Goal: Task Accomplishment & Management: Use online tool/utility

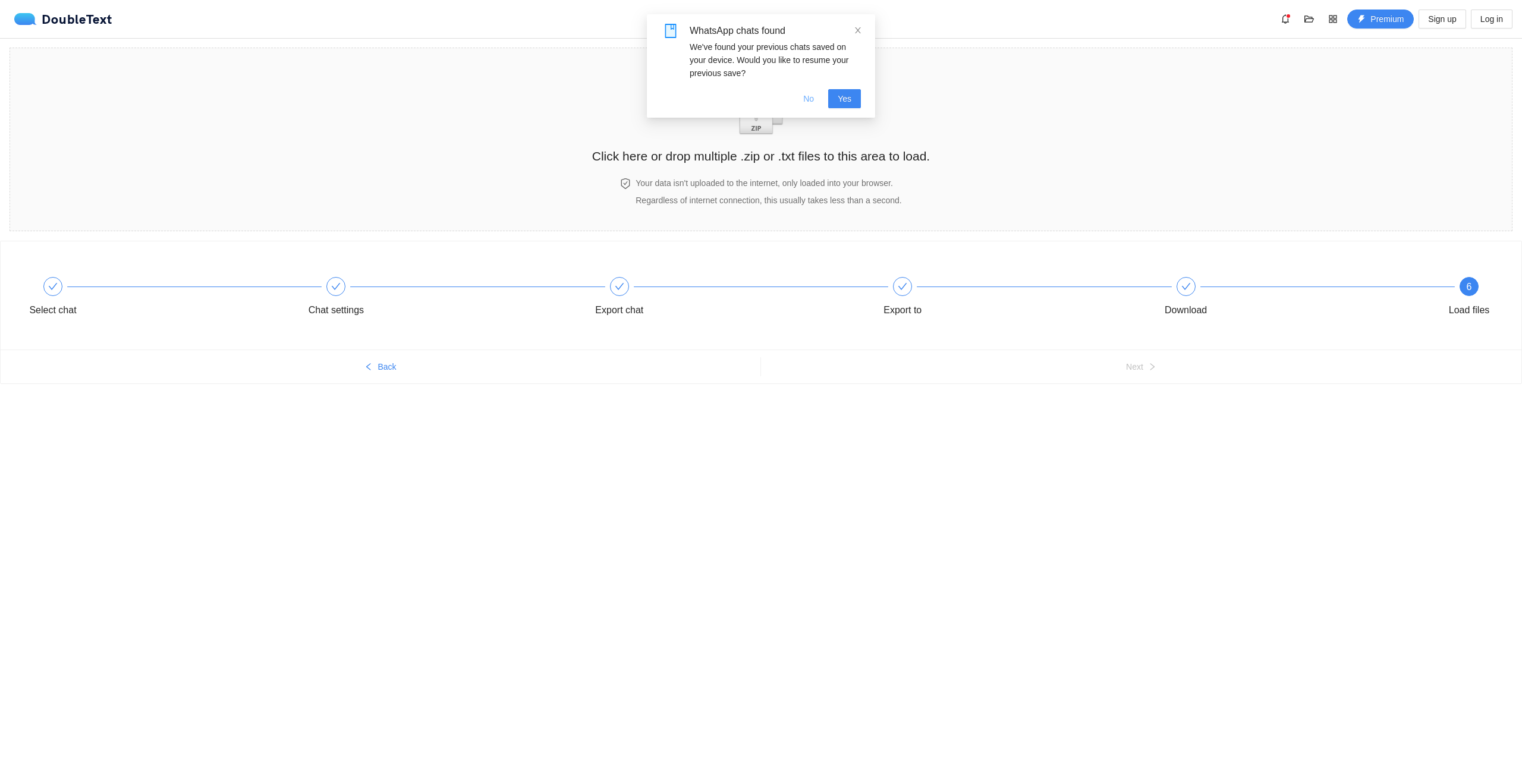
click at [811, 96] on span "No" at bounding box center [808, 98] width 10 height 13
click at [747, 108] on img "zipOrTextIcon" at bounding box center [762, 107] width 55 height 55
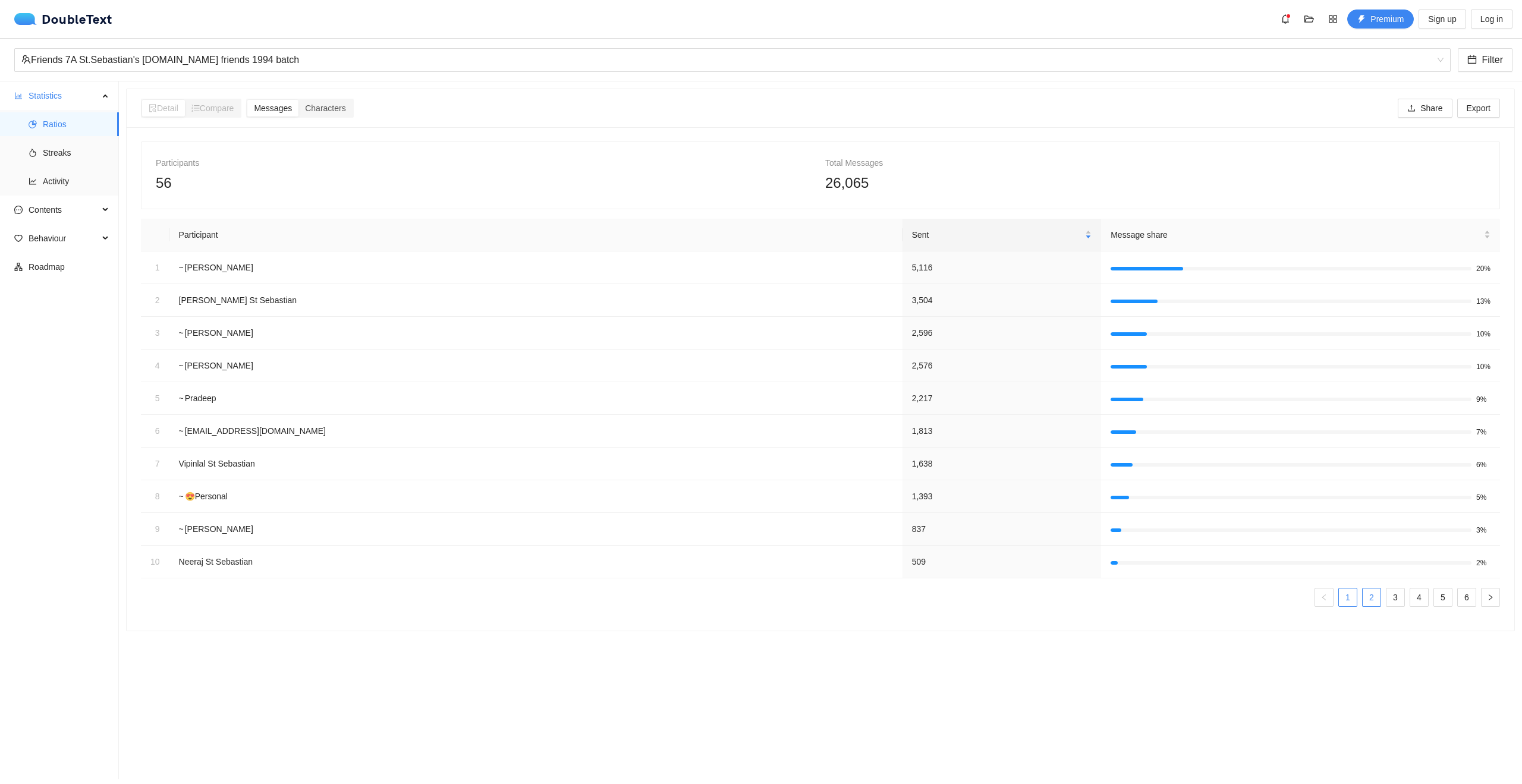
click at [1363, 600] on link "2" at bounding box center [1372, 597] width 18 height 18
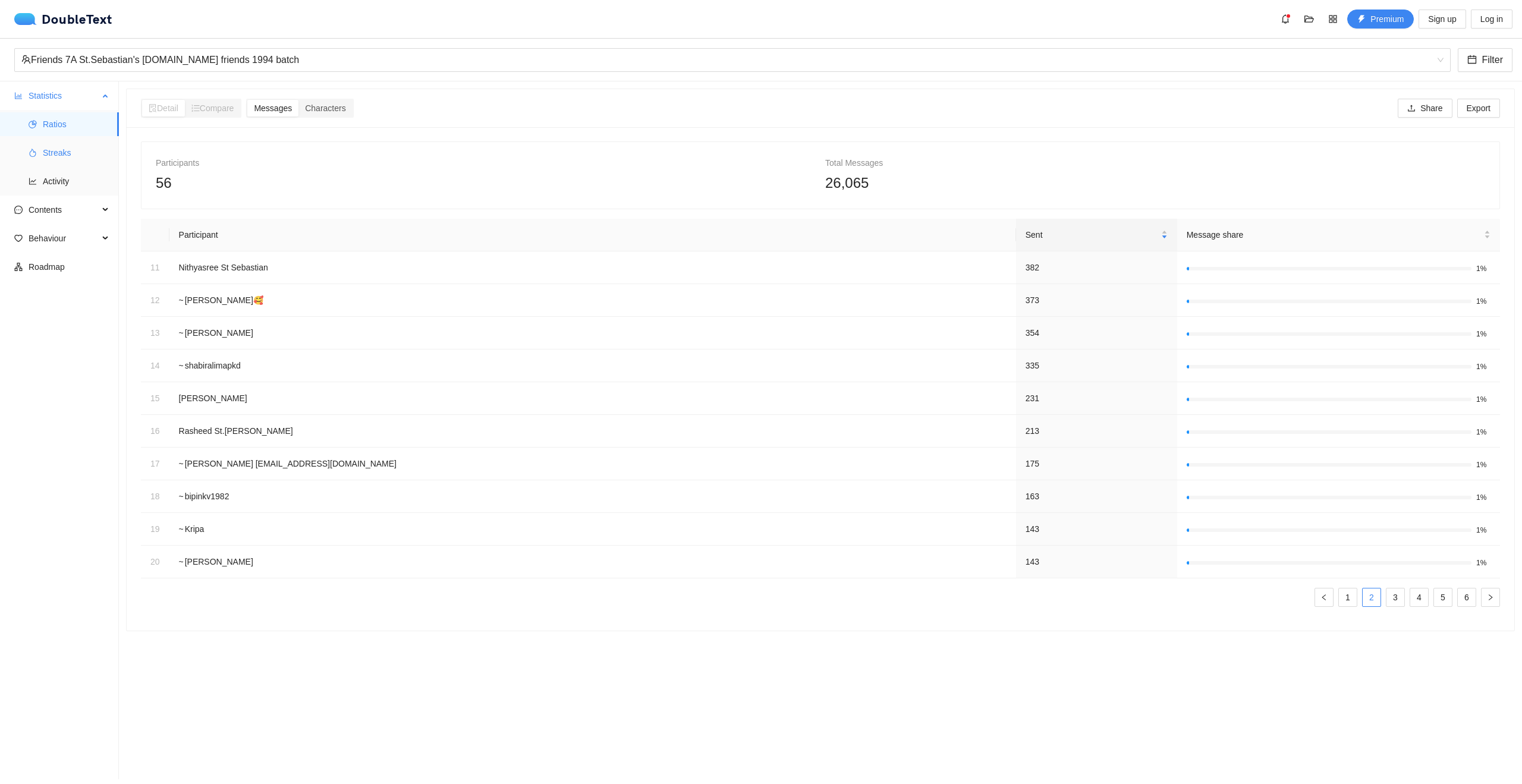
click at [60, 157] on span "Streaks" at bounding box center [76, 152] width 66 height 24
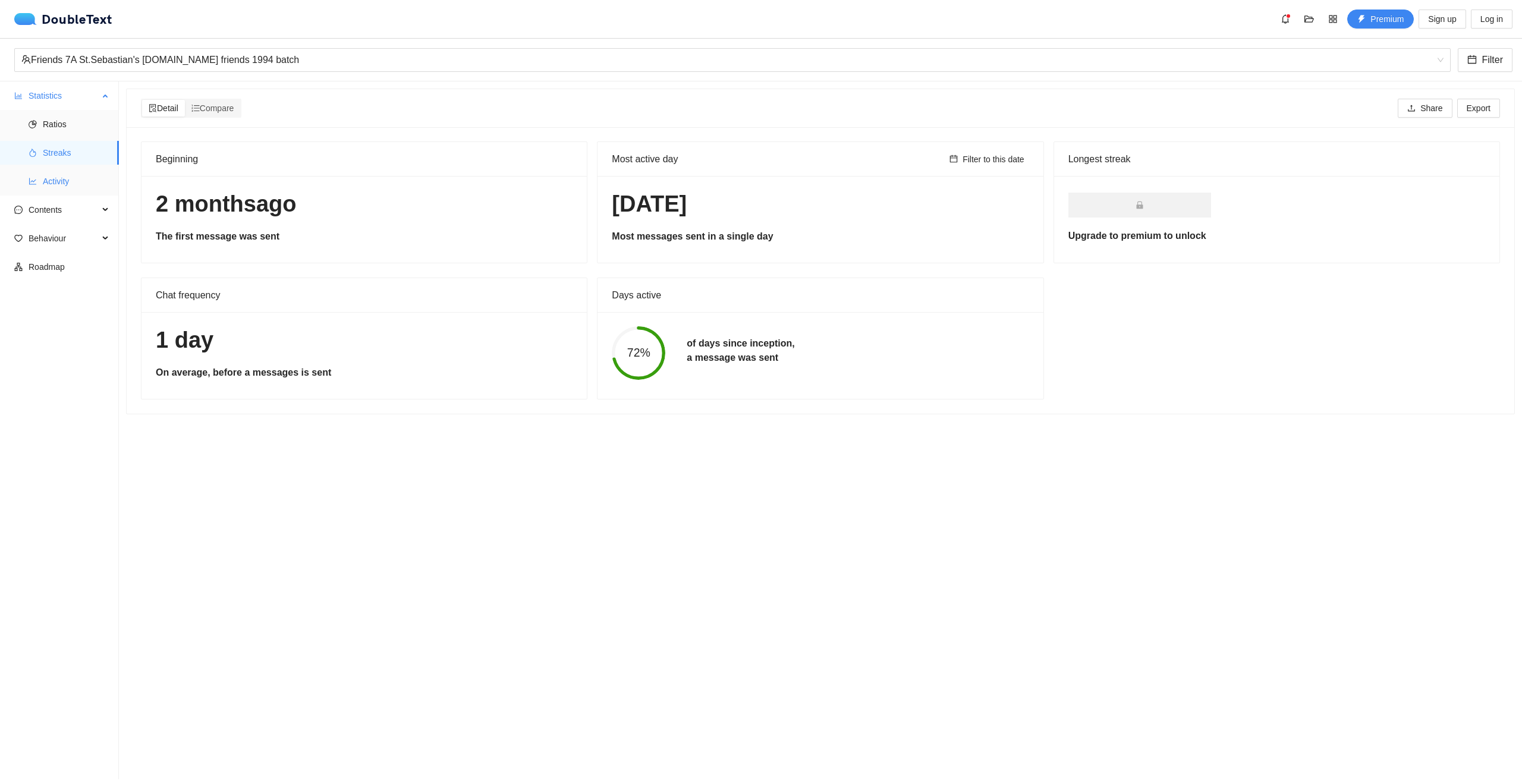
click at [55, 183] on span "Activity" at bounding box center [76, 181] width 66 height 24
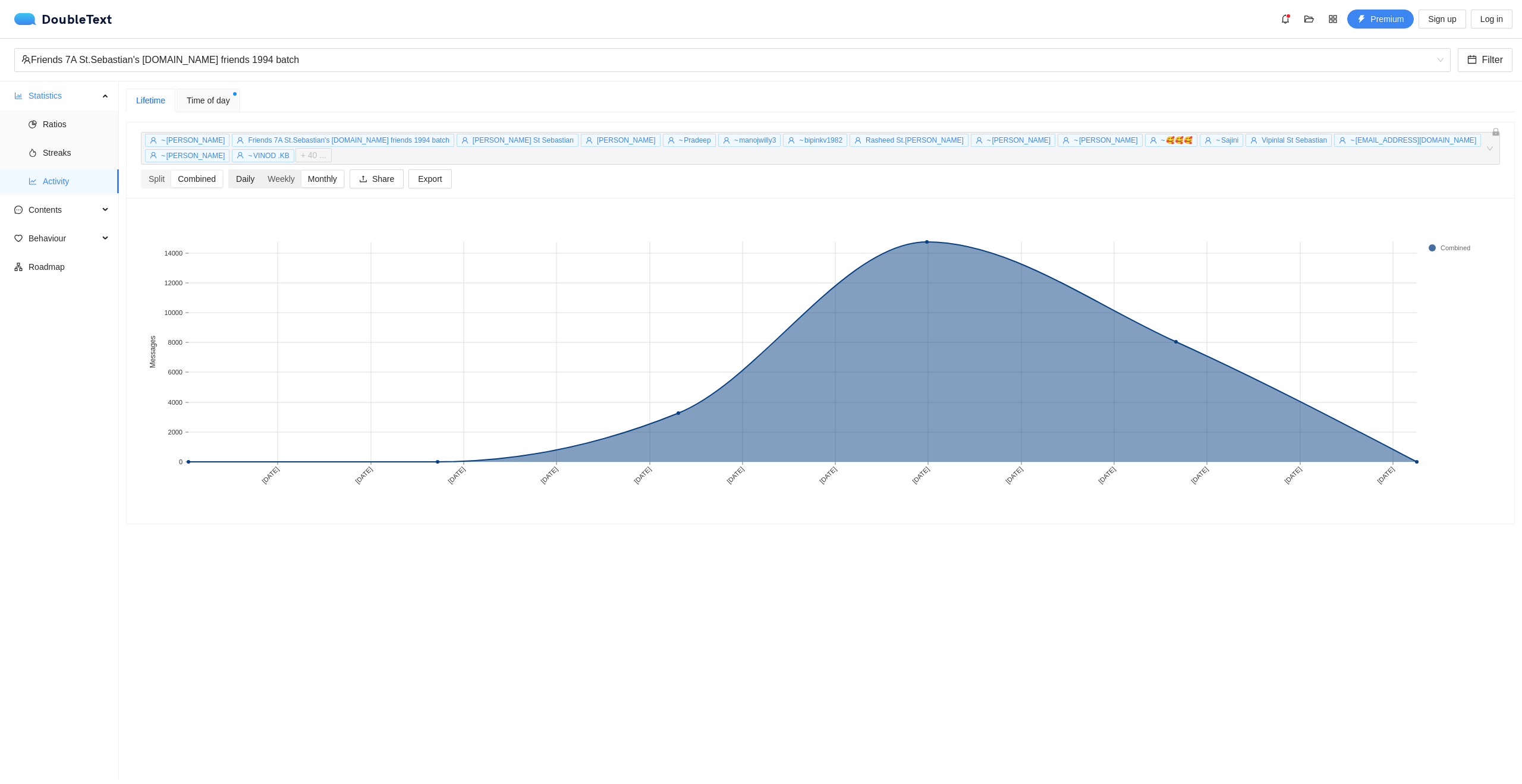
click at [233, 171] on div "Daily" at bounding box center [245, 179] width 31 height 17
click at [230, 171] on input "Daily" at bounding box center [230, 171] width 0 height 0
